Goal: Find specific page/section: Find specific page/section

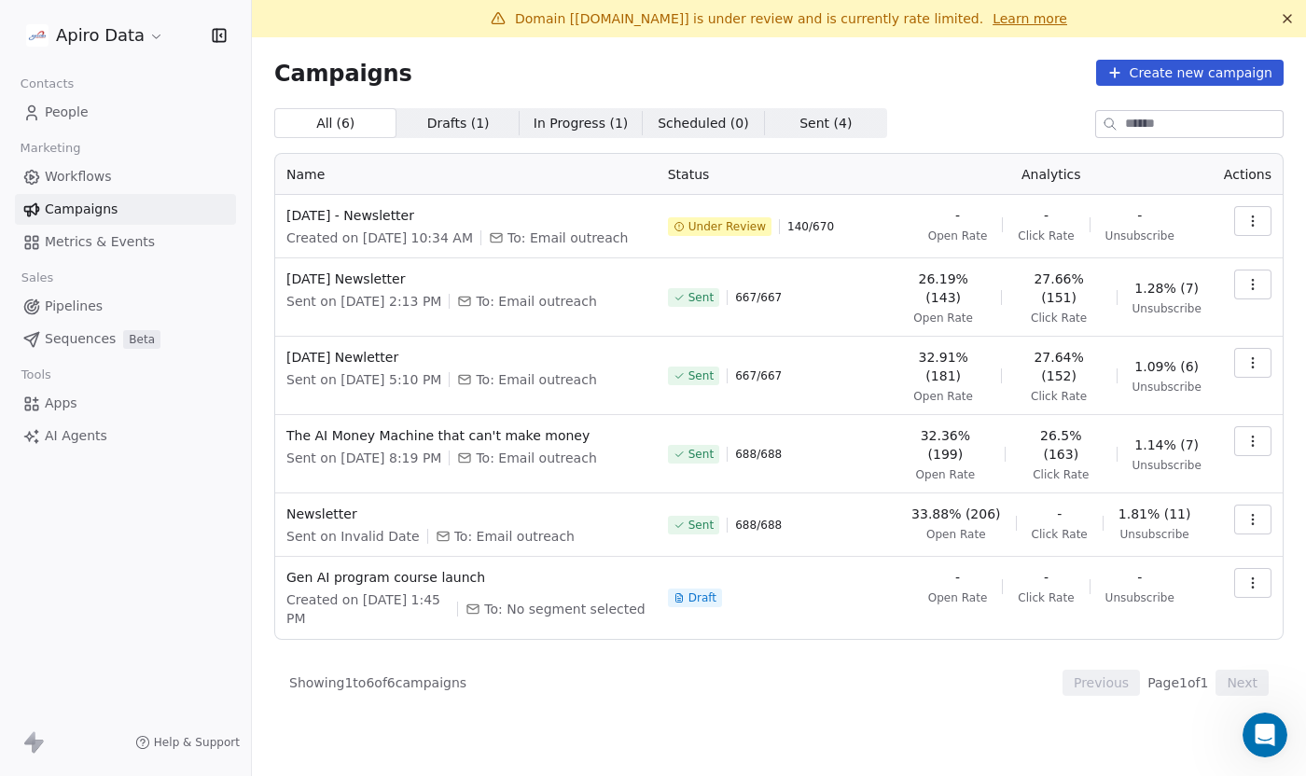
click at [1248, 225] on icon "button" at bounding box center [1252, 221] width 15 height 15
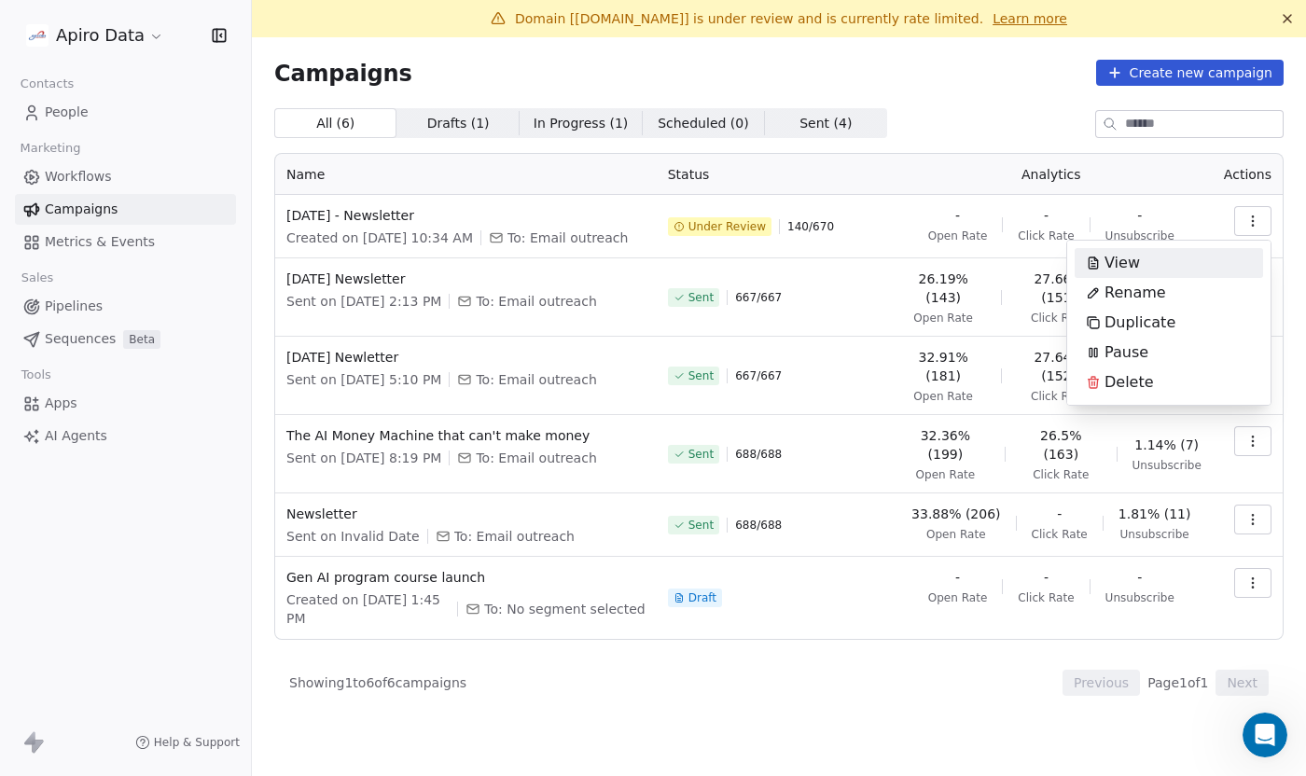
click at [1145, 262] on div "View" at bounding box center [1112, 263] width 76 height 30
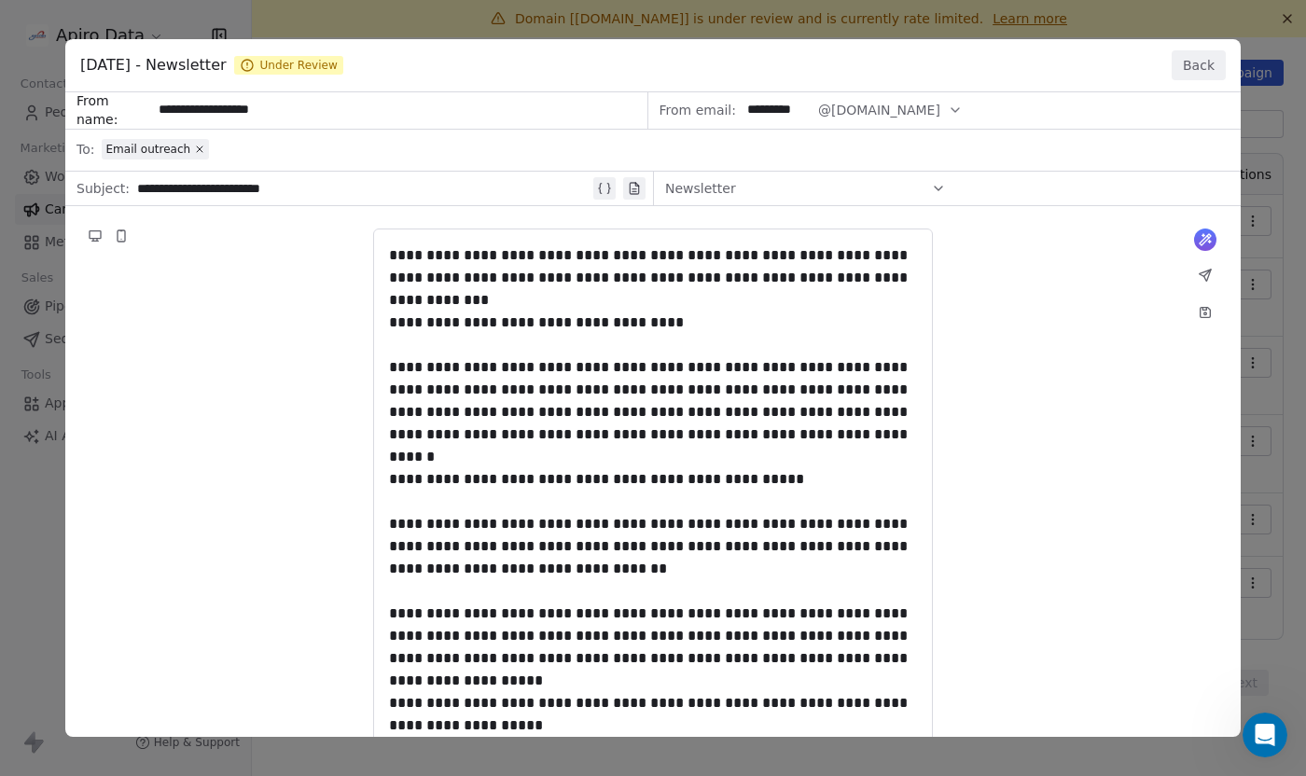
click at [1199, 67] on button "Back" at bounding box center [1198, 65] width 54 height 30
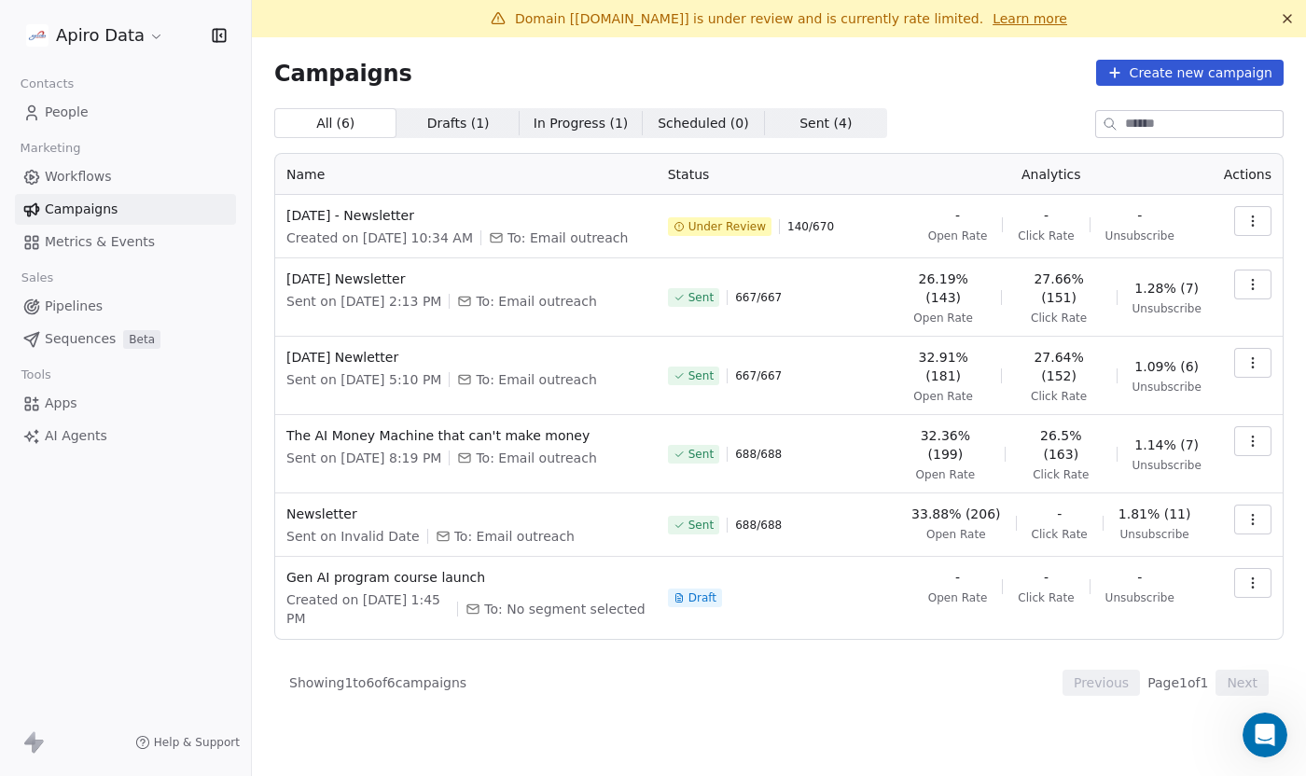
click at [1246, 214] on icon "button" at bounding box center [1252, 221] width 15 height 15
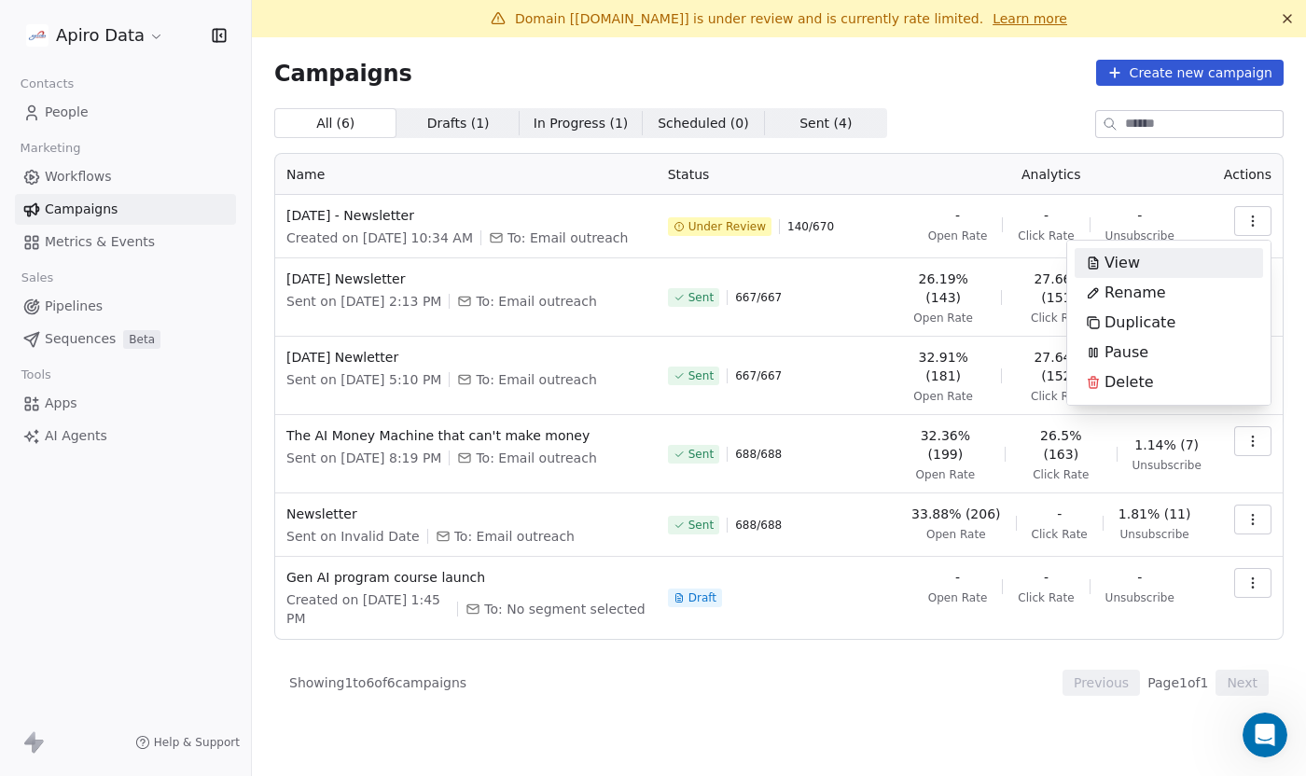
click at [1052, 223] on html "Apiro Data Contacts People Marketing Workflows Campaigns Metrics & Events Sales…" at bounding box center [653, 433] width 1306 height 867
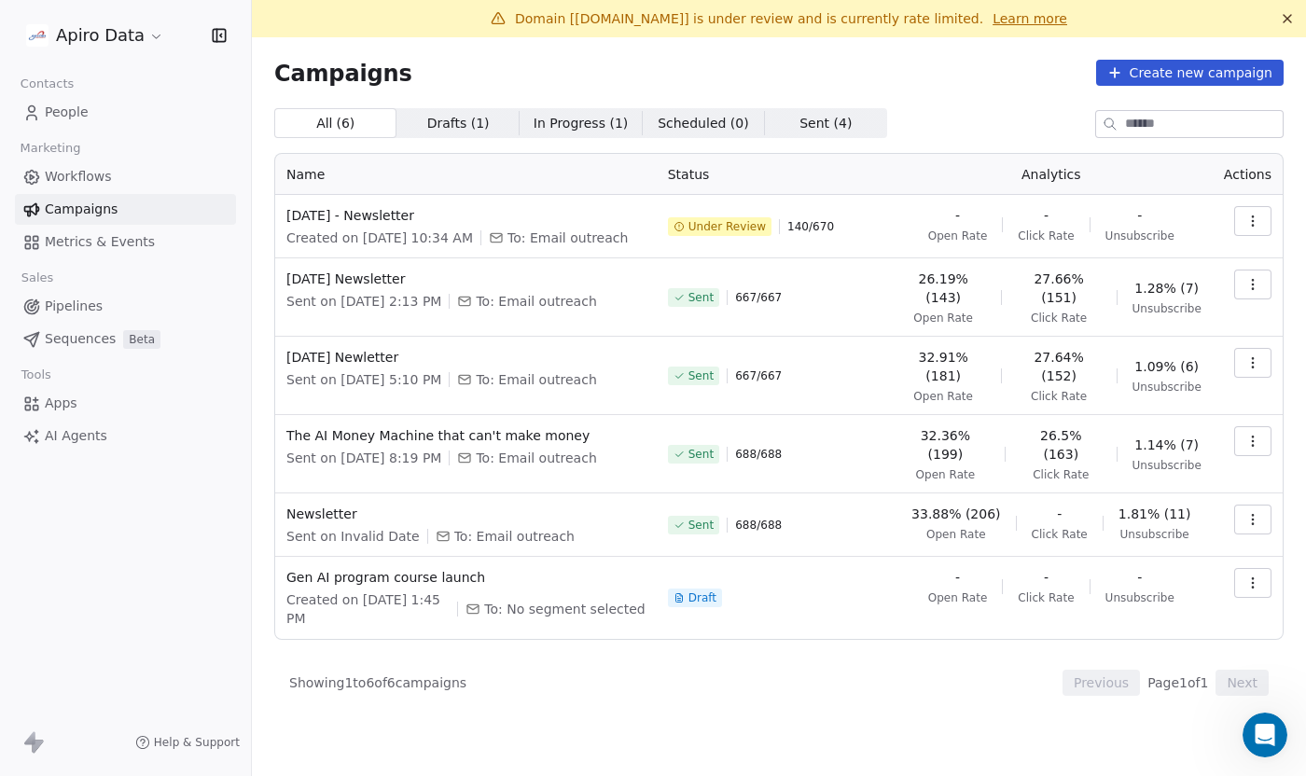
click at [90, 117] on link "People" at bounding box center [125, 112] width 221 height 31
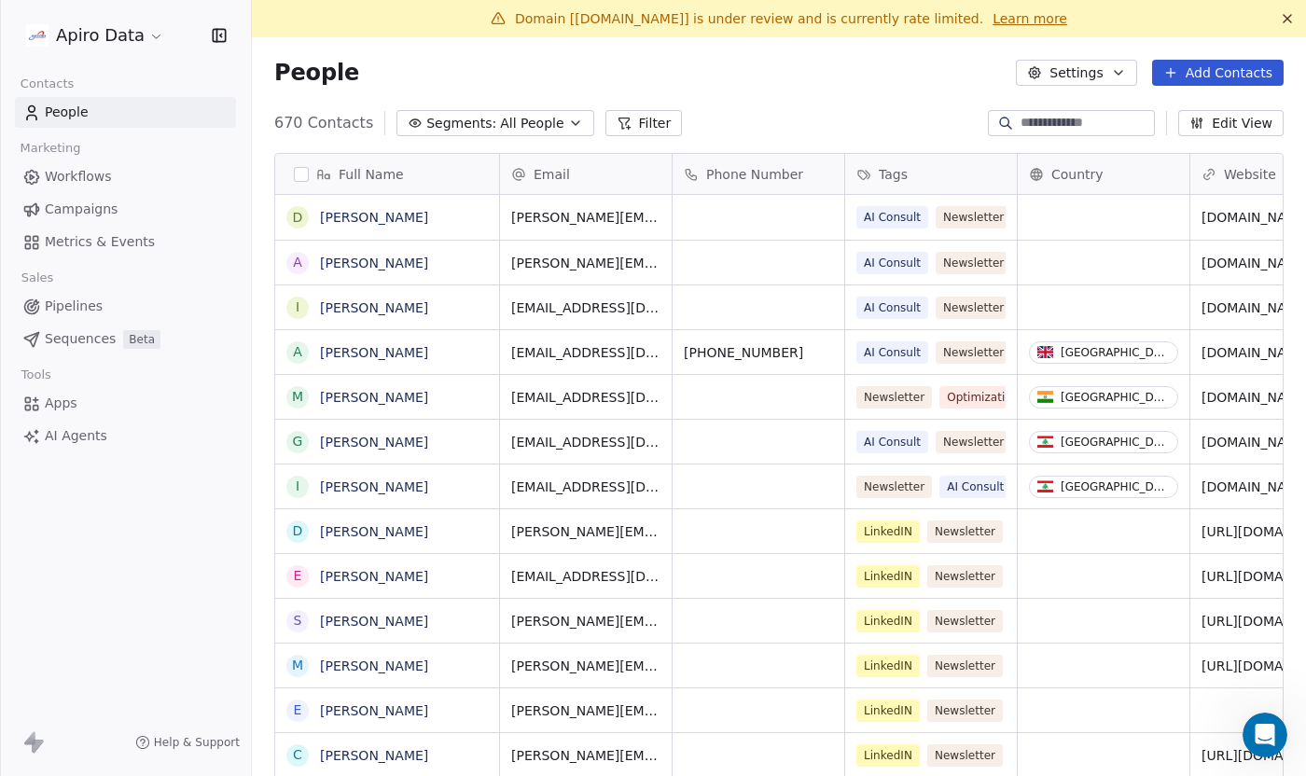
scroll to position [683, 1054]
